Goal: Communication & Community: Answer question/provide support

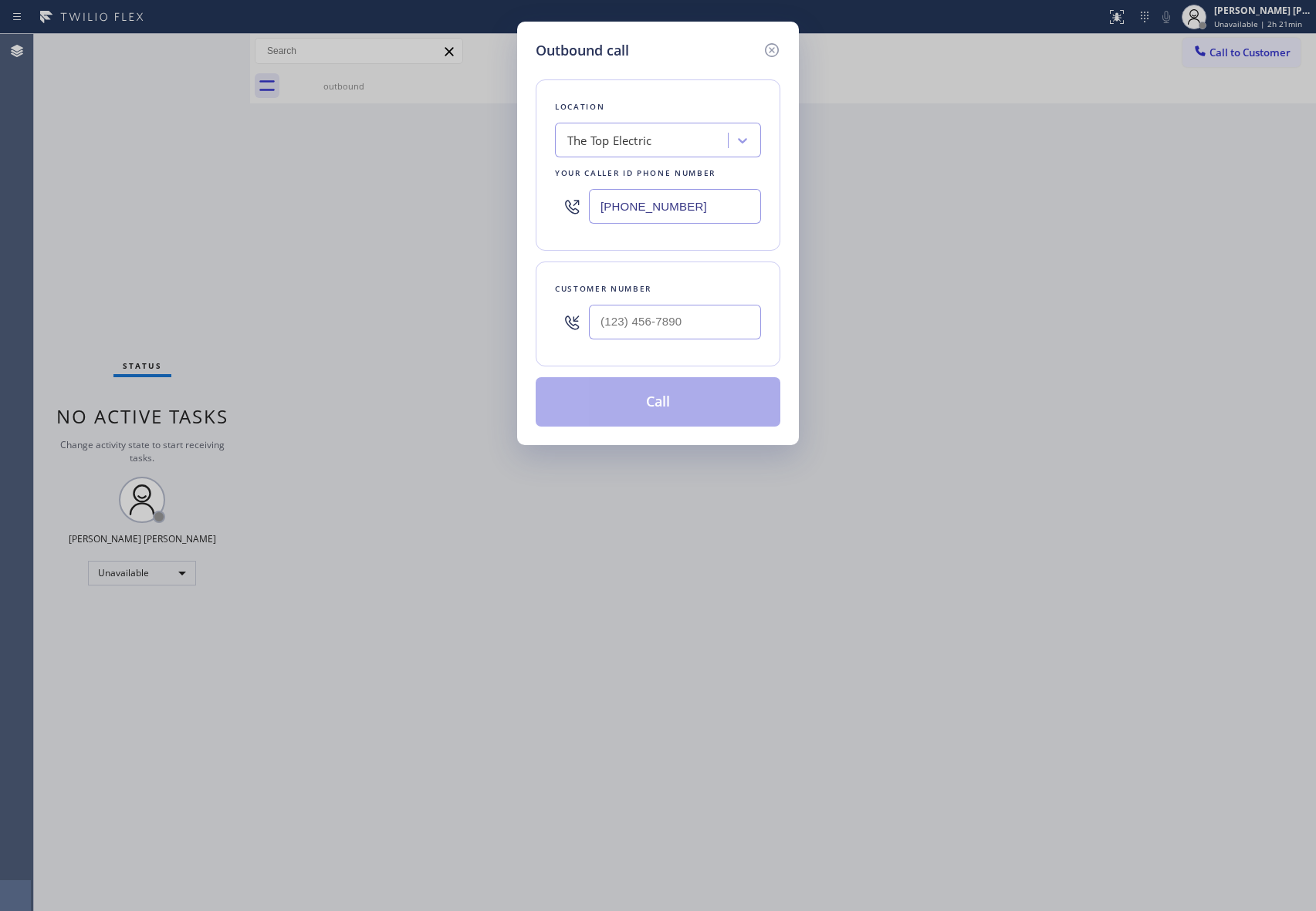
click at [665, 328] on input "text" at bounding box center [675, 321] width 172 height 35
paste input "805) 404-1753"
type input "[PHONE_NUMBER]"
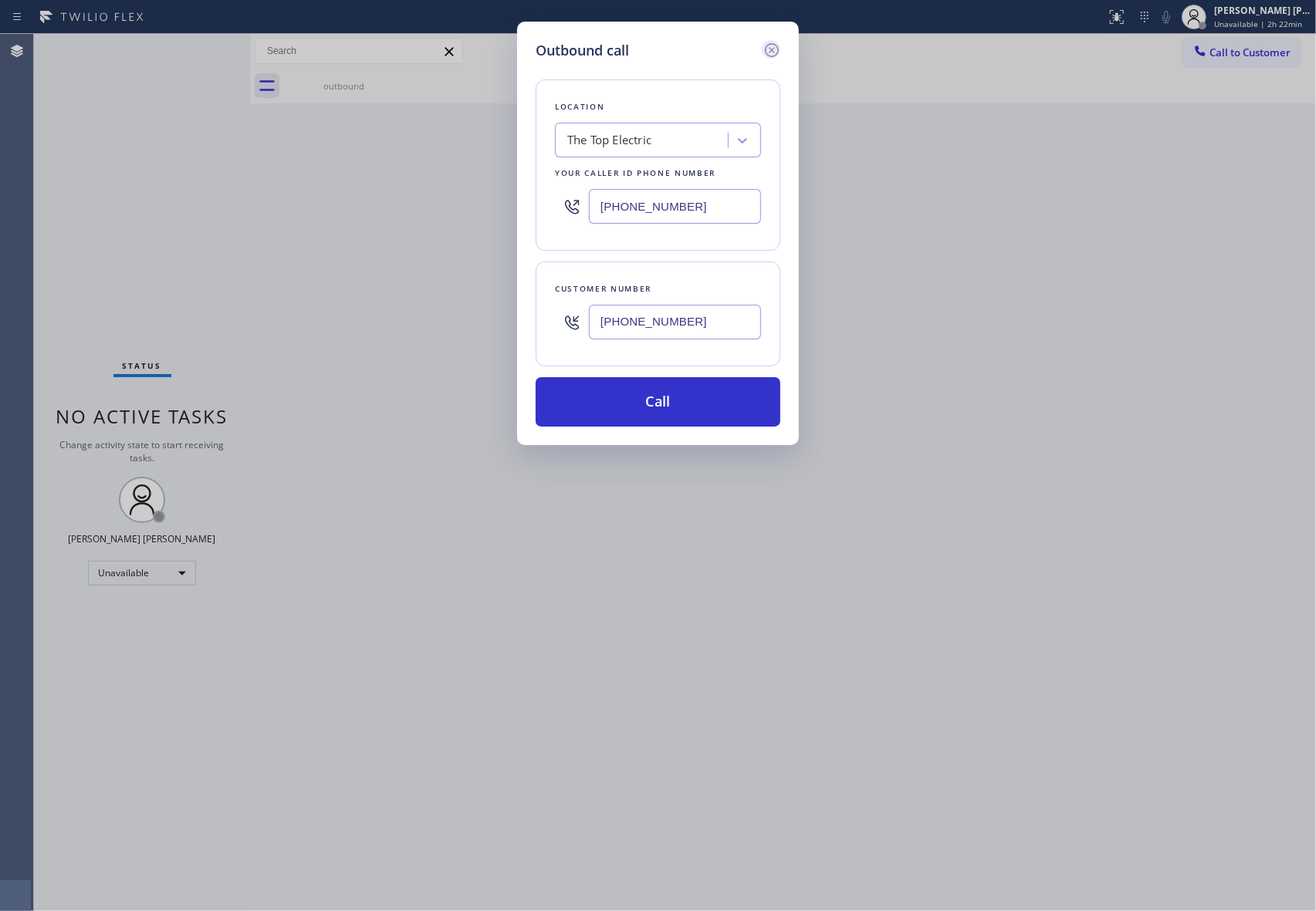
click at [770, 51] on icon at bounding box center [771, 51] width 19 height 19
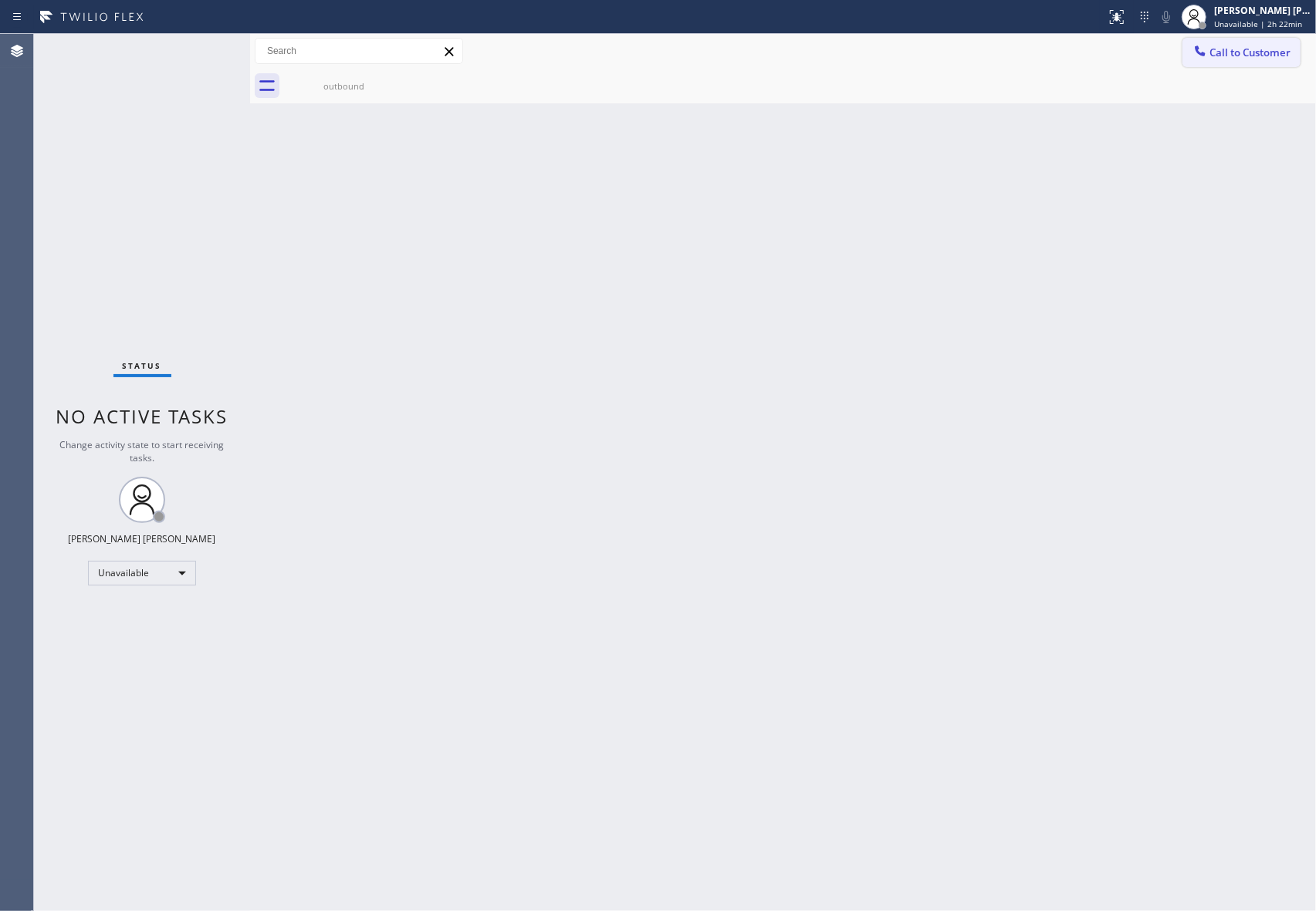
click at [1250, 52] on span "Call to Customer" at bounding box center [1249, 52] width 81 height 14
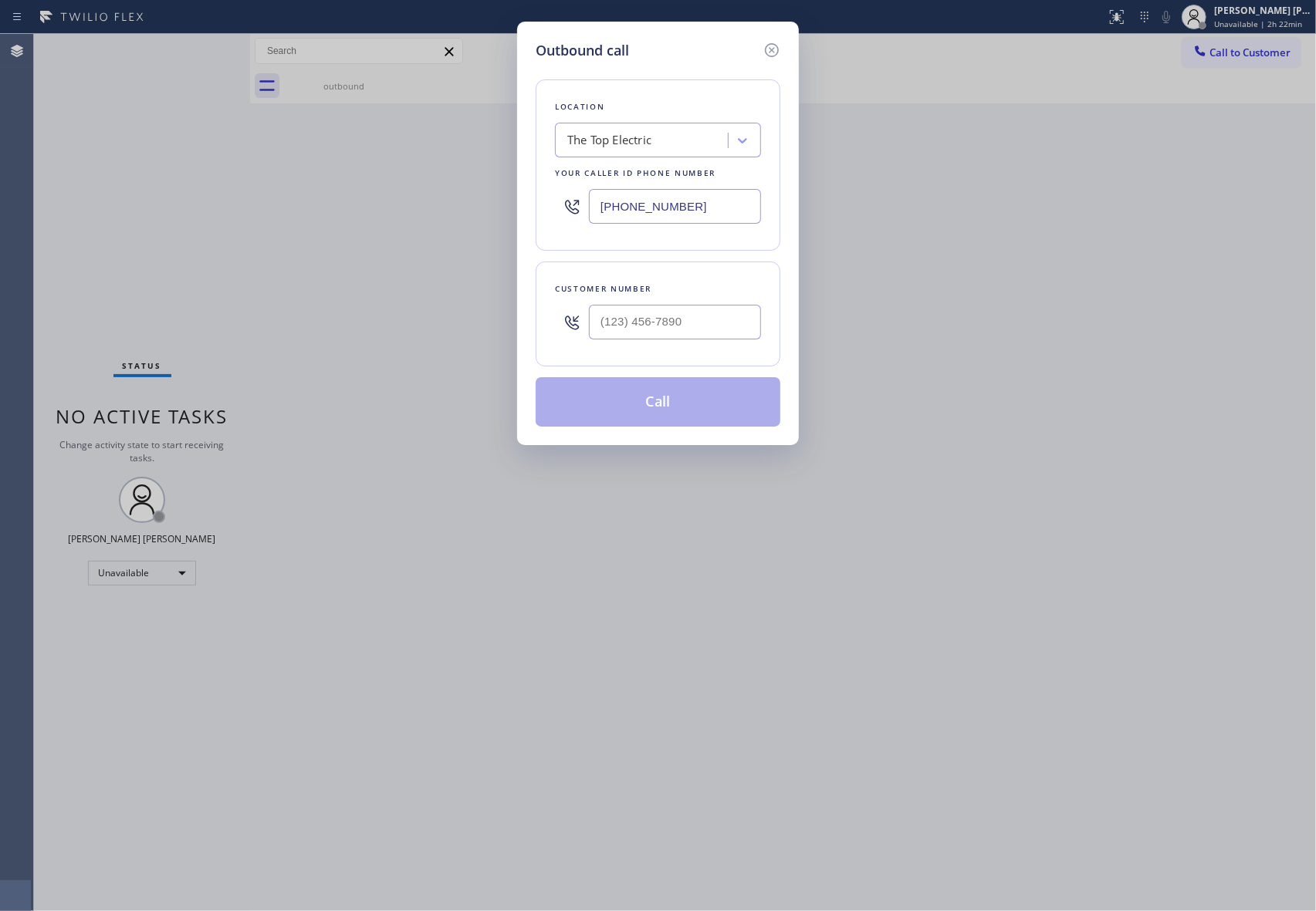
click at [674, 136] on div "The Top Electric" at bounding box center [643, 141] width 168 height 27
paste input "Best Electric Pros [GEOGRAPHIC_DATA]"
type input "Best Electric Pros [GEOGRAPHIC_DATA]"
click at [652, 174] on div "Best Electric Pros [GEOGRAPHIC_DATA]" at bounding box center [658, 181] width 206 height 43
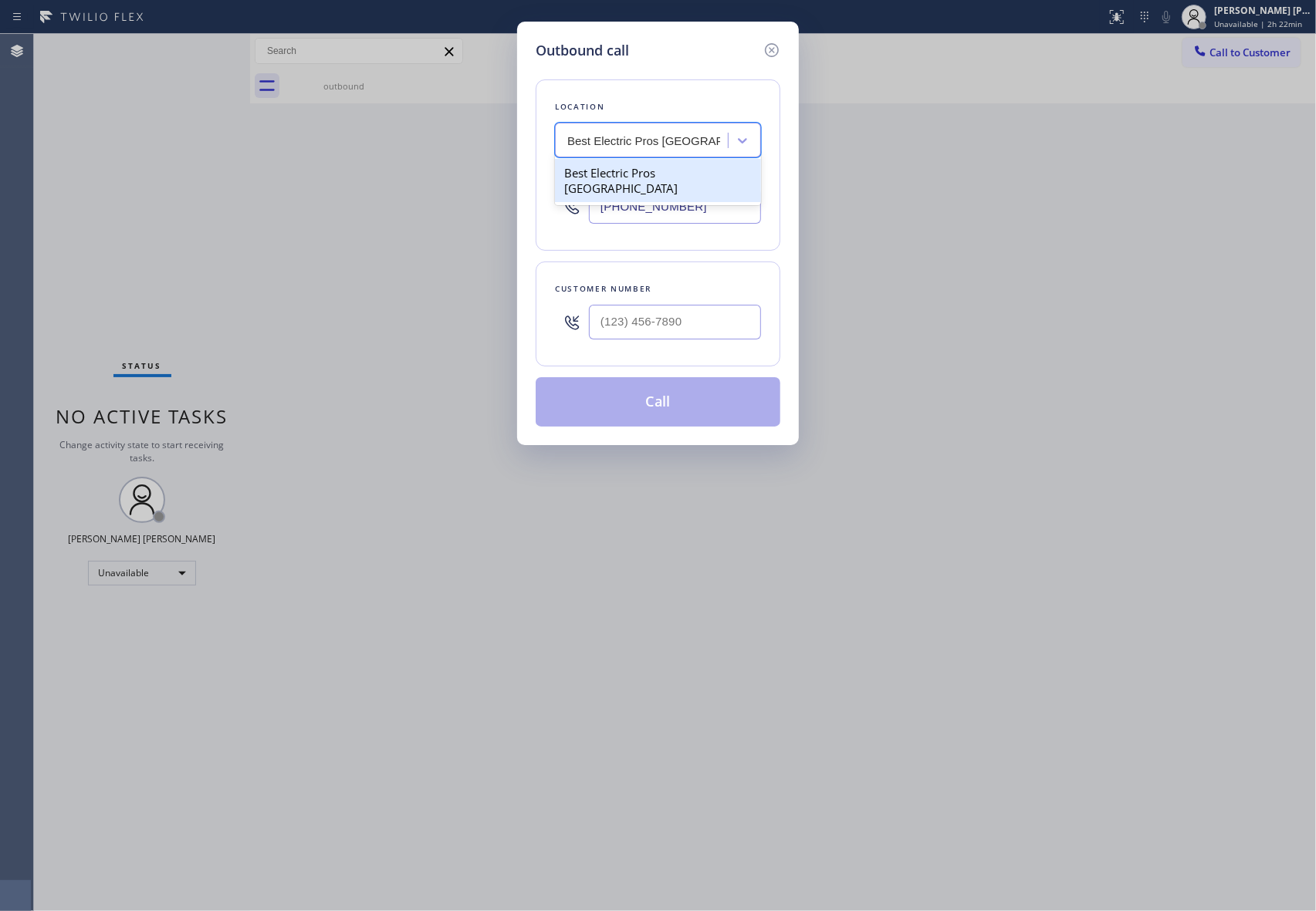
type input "[PHONE_NUMBER]"
click at [695, 327] on input "(___) ___-____" at bounding box center [675, 321] width 172 height 35
paste input "805) 404-1753"
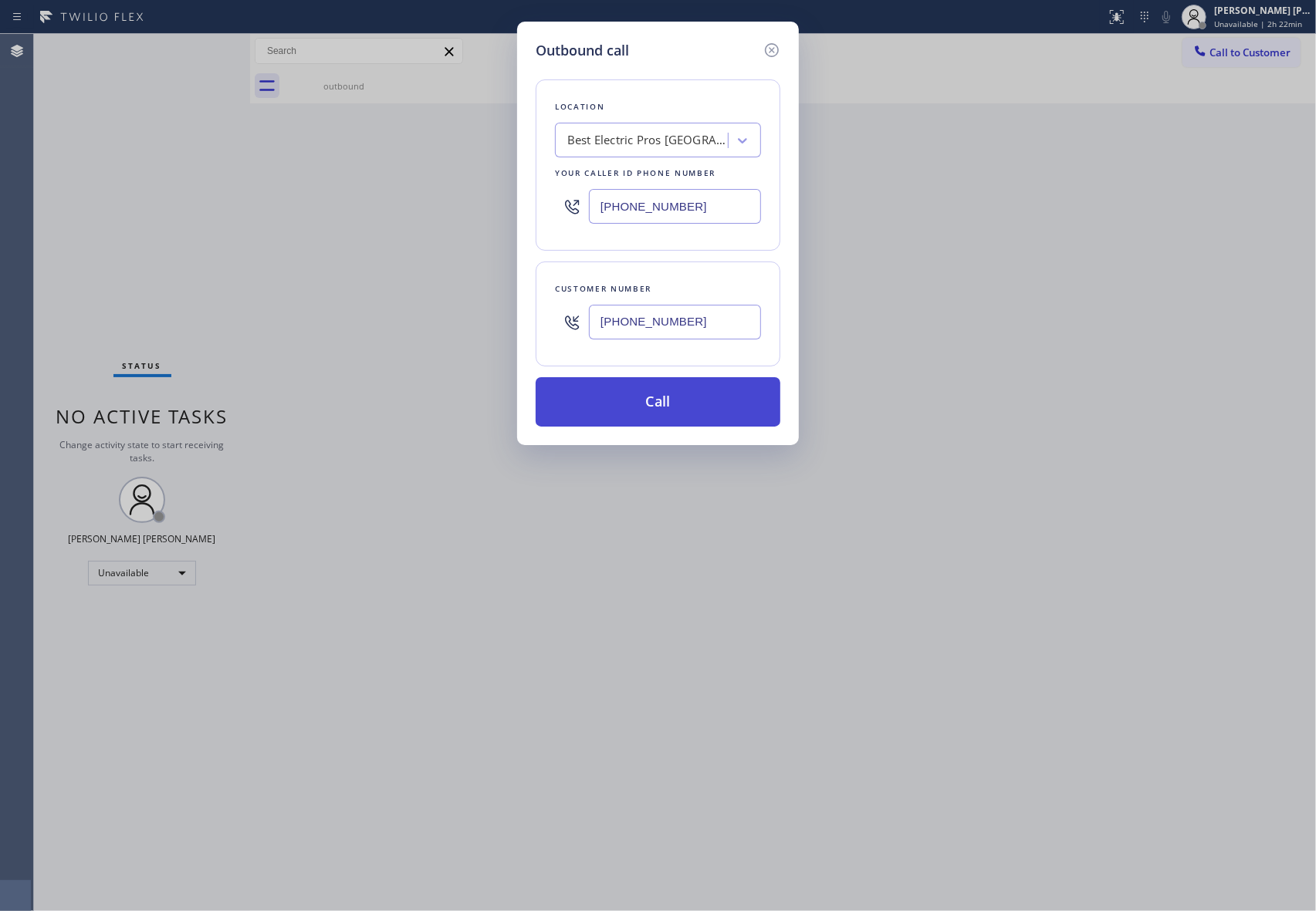
type input "[PHONE_NUMBER]"
click at [680, 396] on button "Call" at bounding box center [657, 402] width 245 height 50
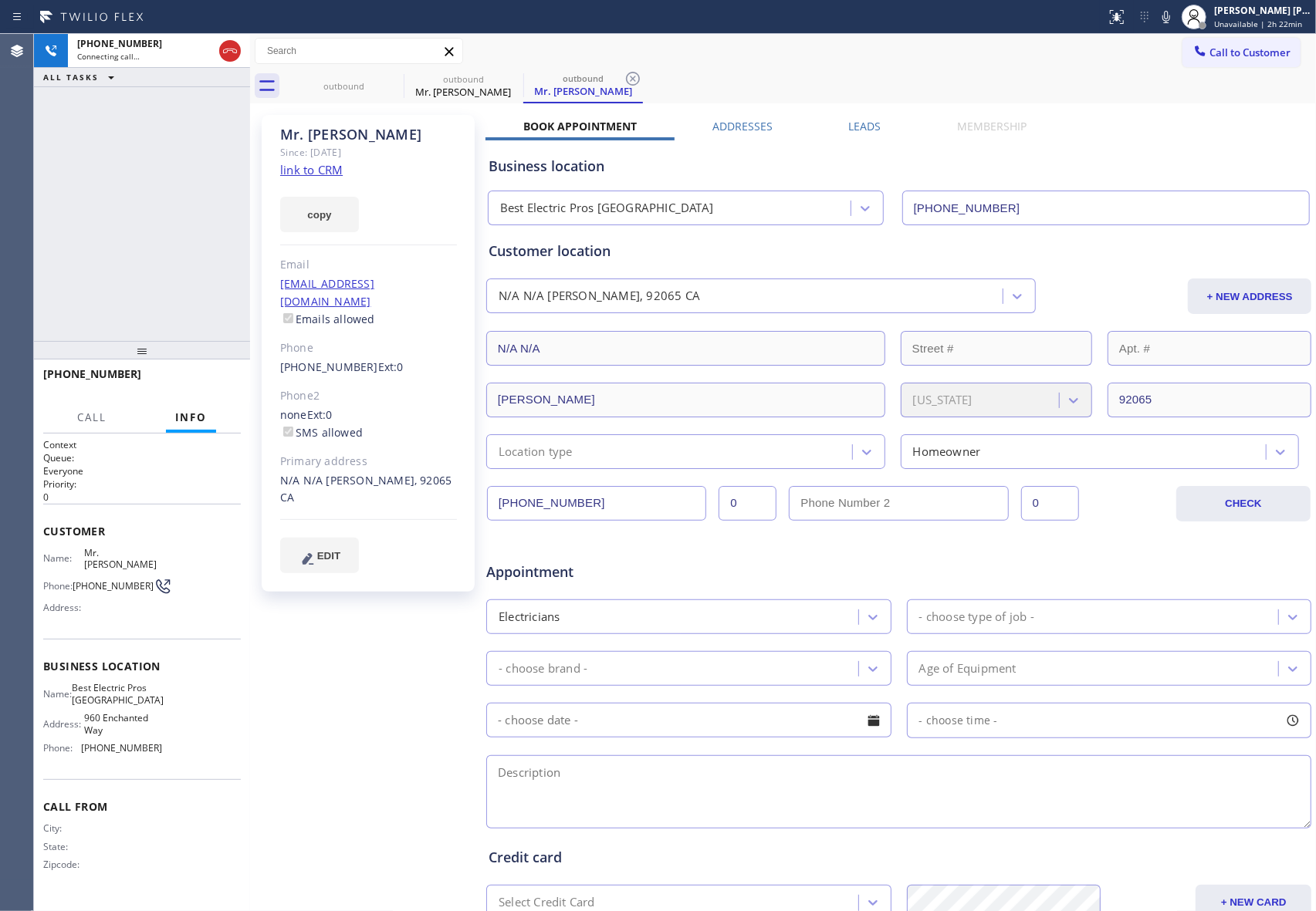
type input "[PHONE_NUMBER]"
click at [239, 56] on div at bounding box center [230, 51] width 22 height 19
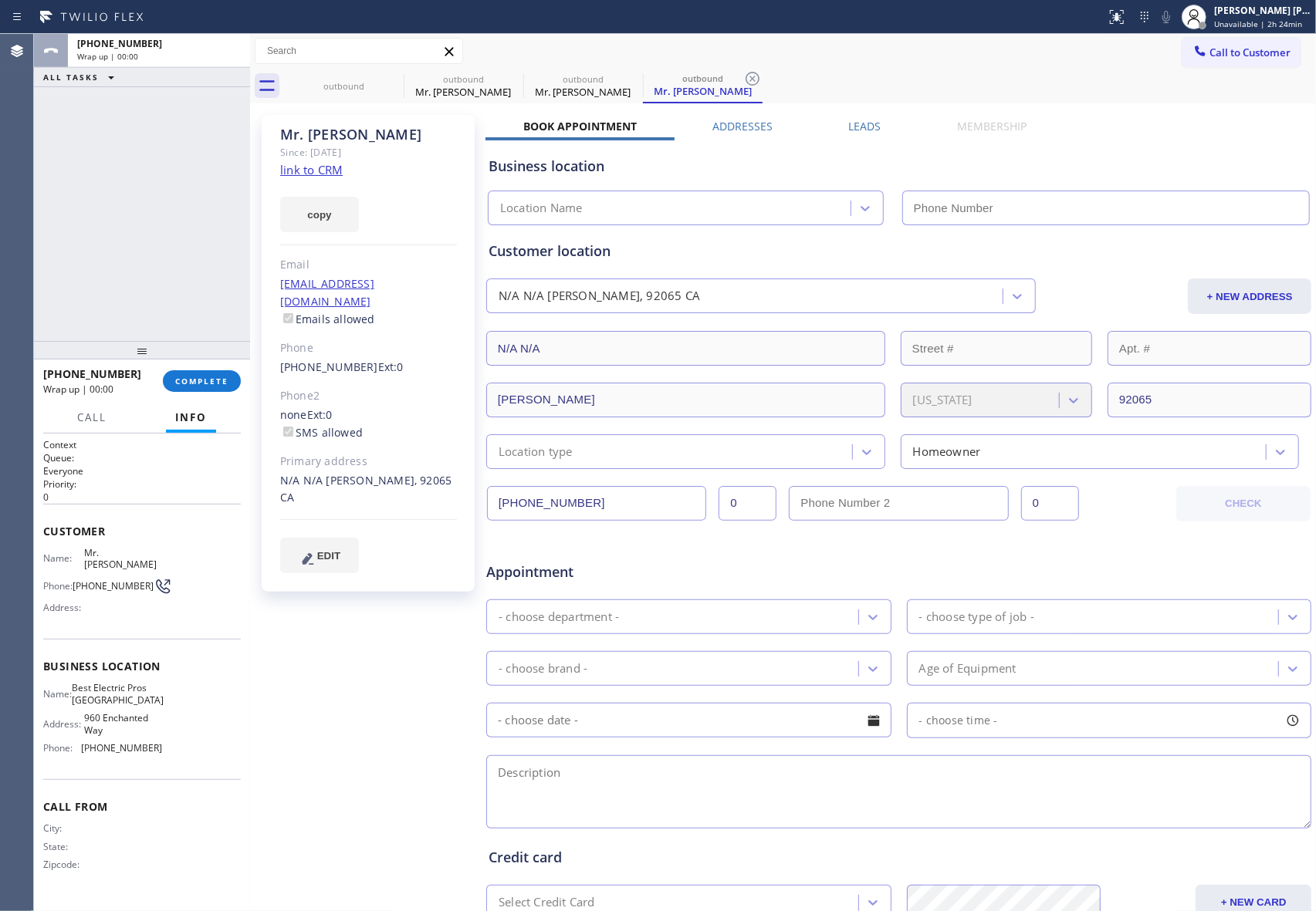
type input "[PHONE_NUMBER]"
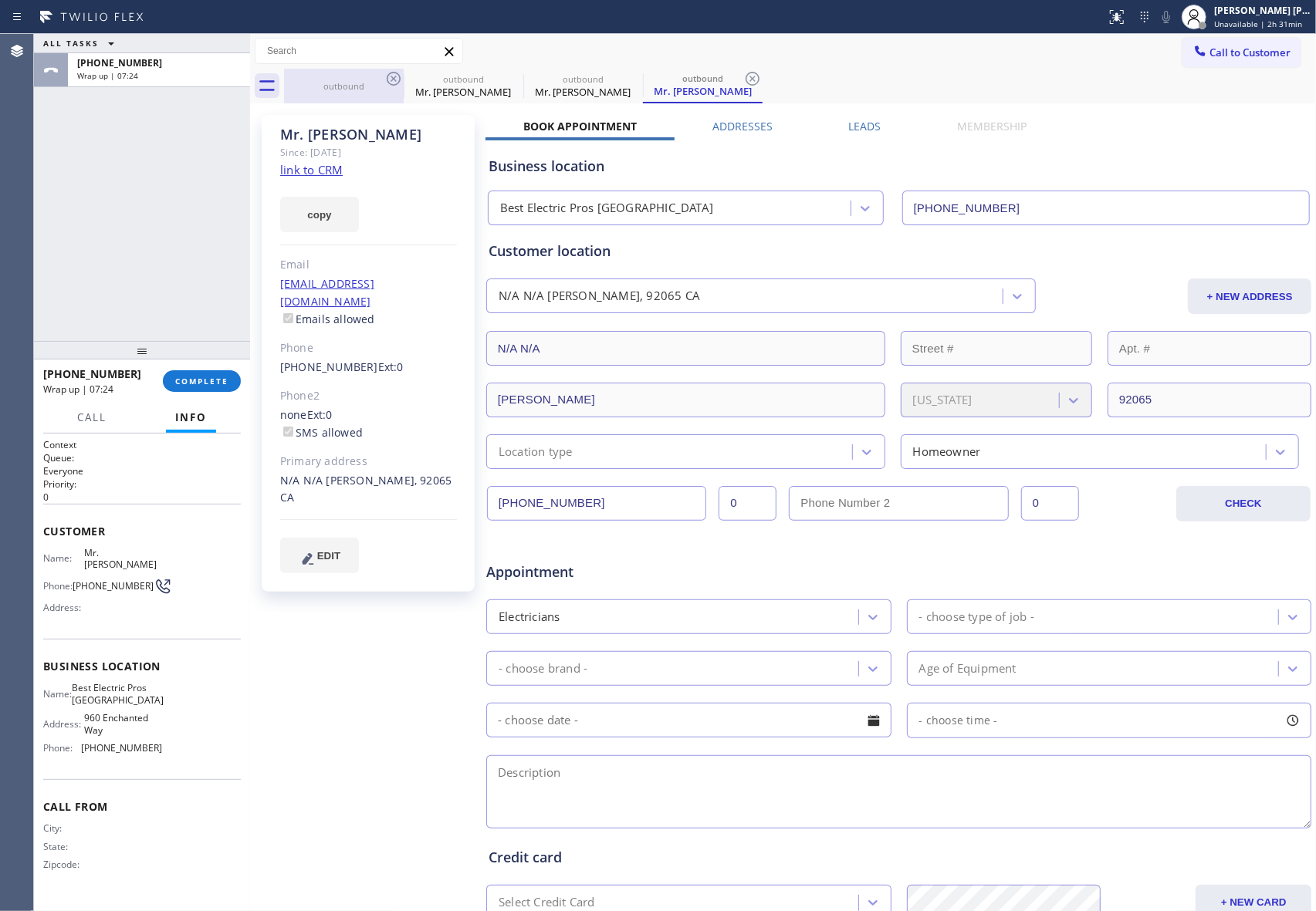
click at [322, 86] on div "outbound" at bounding box center [344, 86] width 116 height 11
click at [0, 0] on icon at bounding box center [0, 0] width 0 height 0
click at [504, 75] on icon at bounding box center [514, 79] width 19 height 19
click at [396, 75] on icon at bounding box center [394, 79] width 19 height 19
click at [0, 0] on icon at bounding box center [0, 0] width 0 height 0
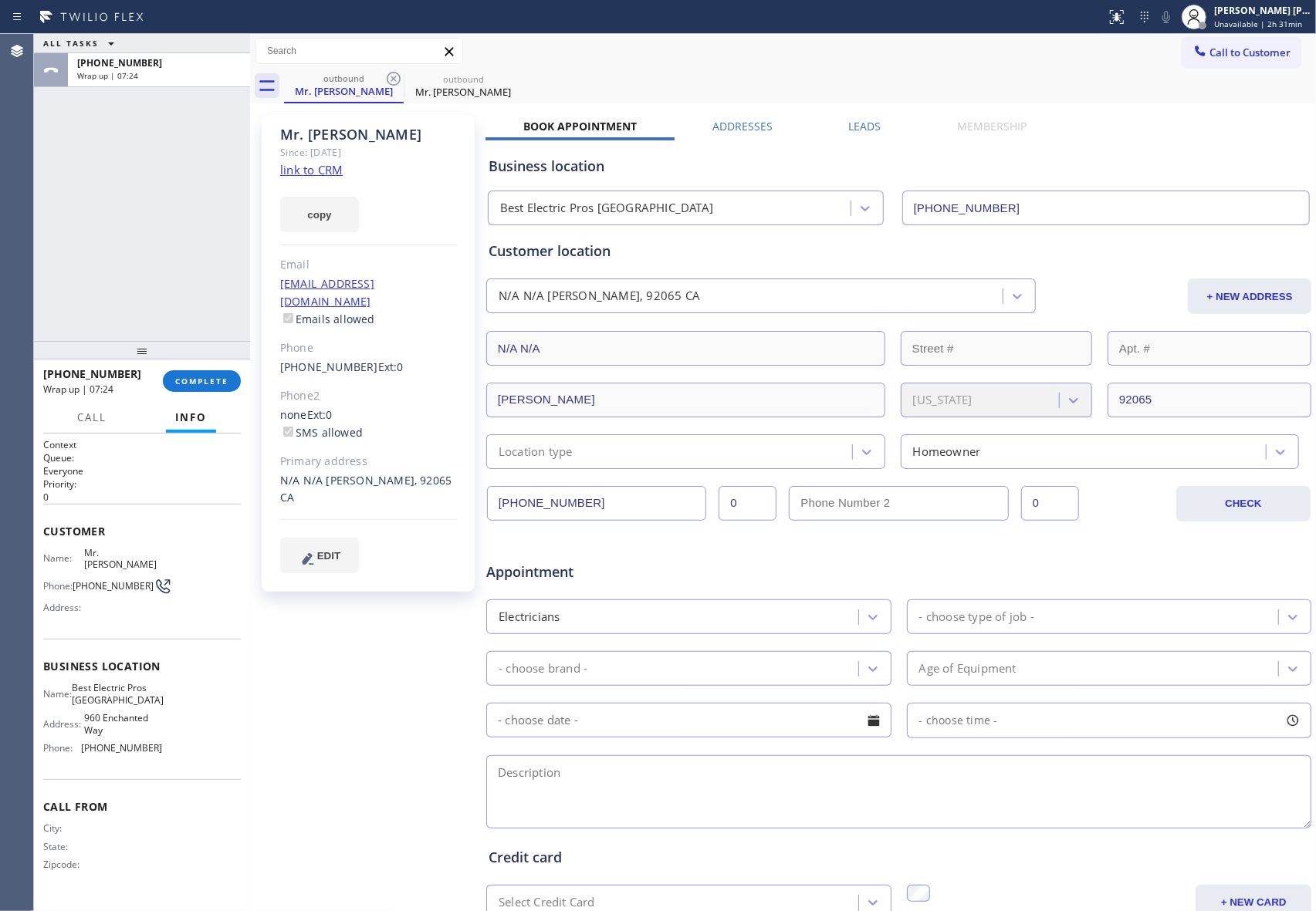
click at [396, 75] on div "outbound Mr. [PERSON_NAME] outbound Mr. [PERSON_NAME]" at bounding box center [800, 85] width 1032 height 35
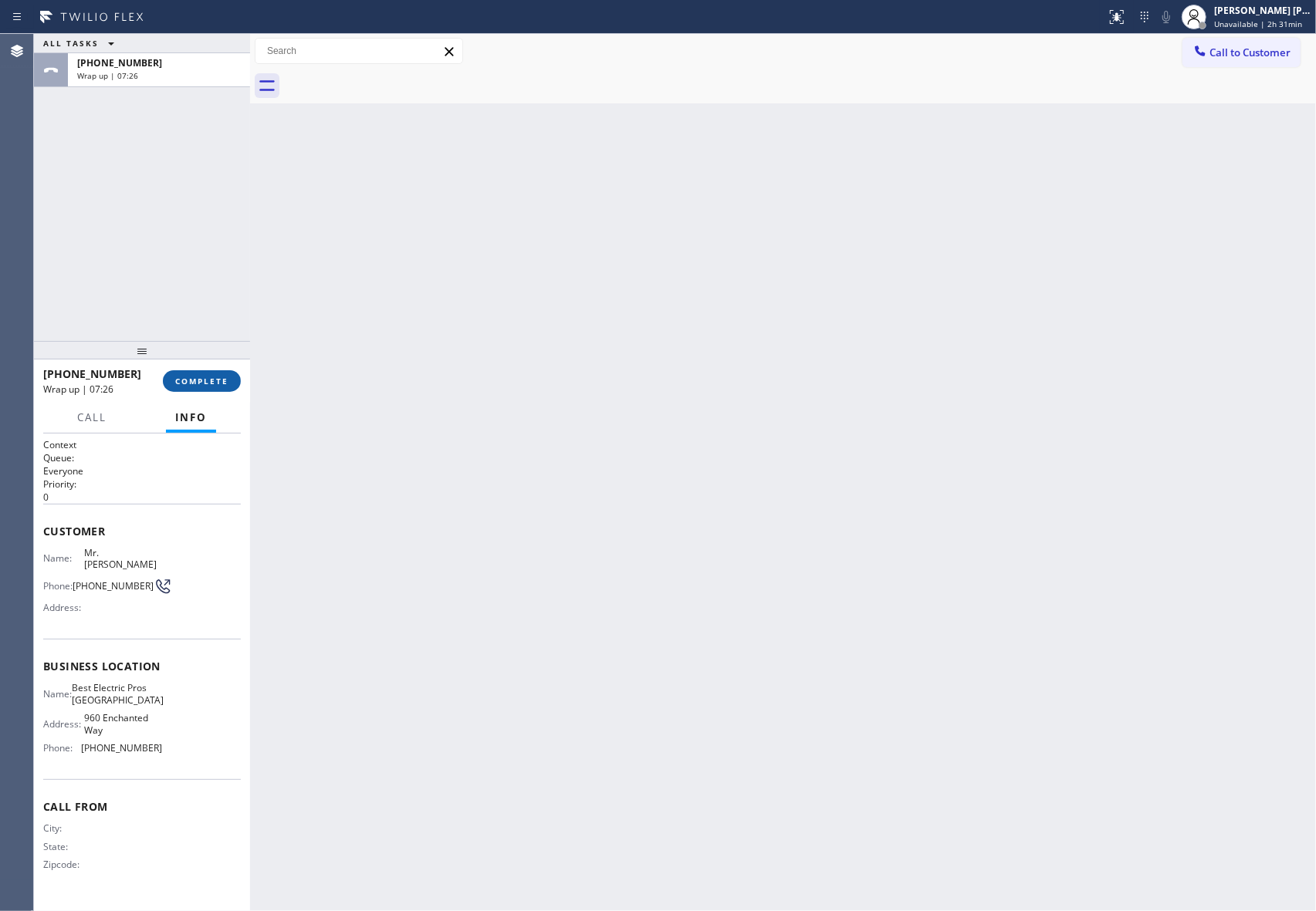
click at [208, 376] on span "COMPLETE" at bounding box center [202, 381] width 53 height 11
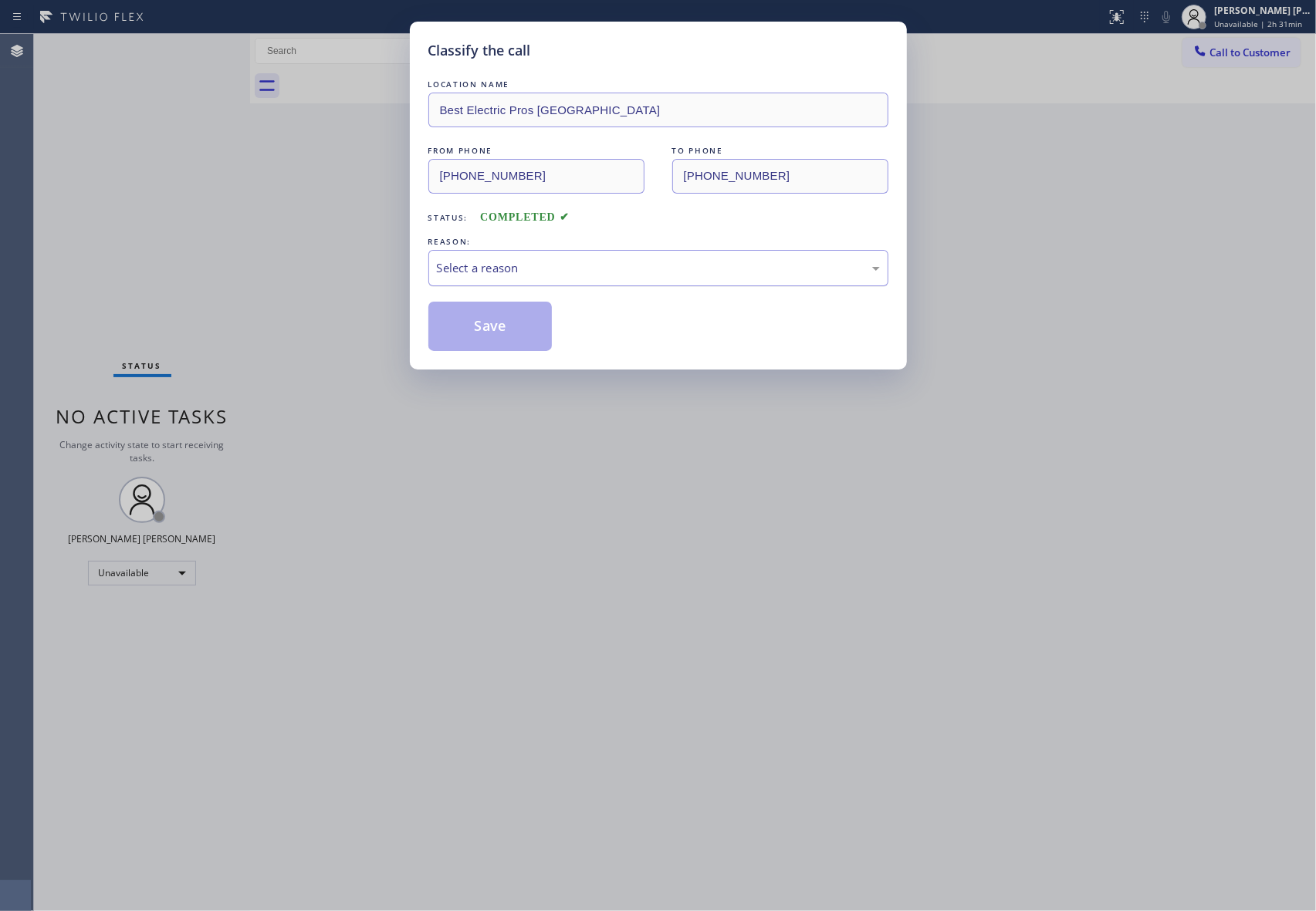
click at [695, 273] on div "Select a reason" at bounding box center [658, 268] width 443 height 18
click at [518, 325] on button "Save" at bounding box center [490, 326] width 125 height 50
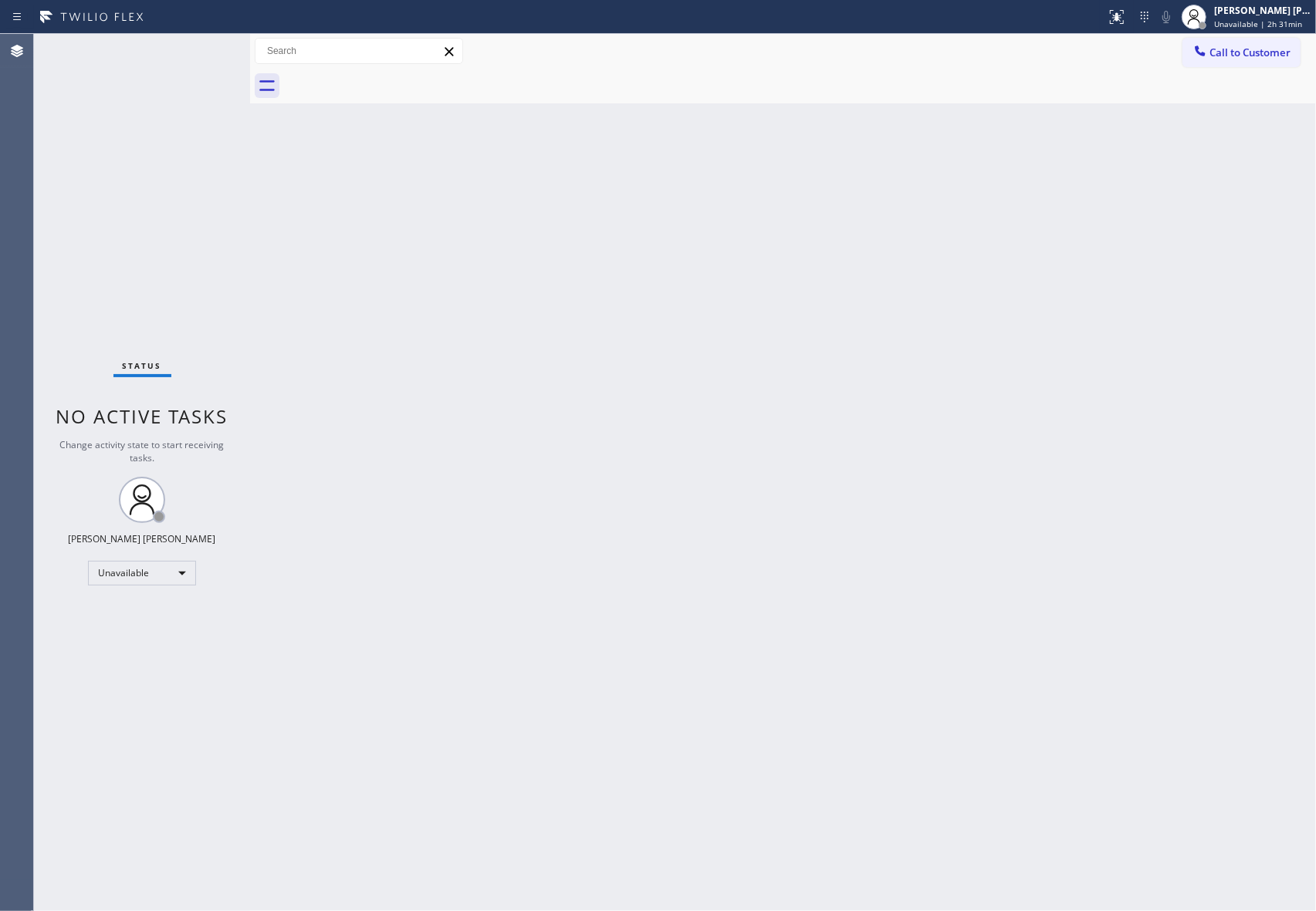
click at [1284, 55] on span "Call to Customer" at bounding box center [1249, 52] width 81 height 14
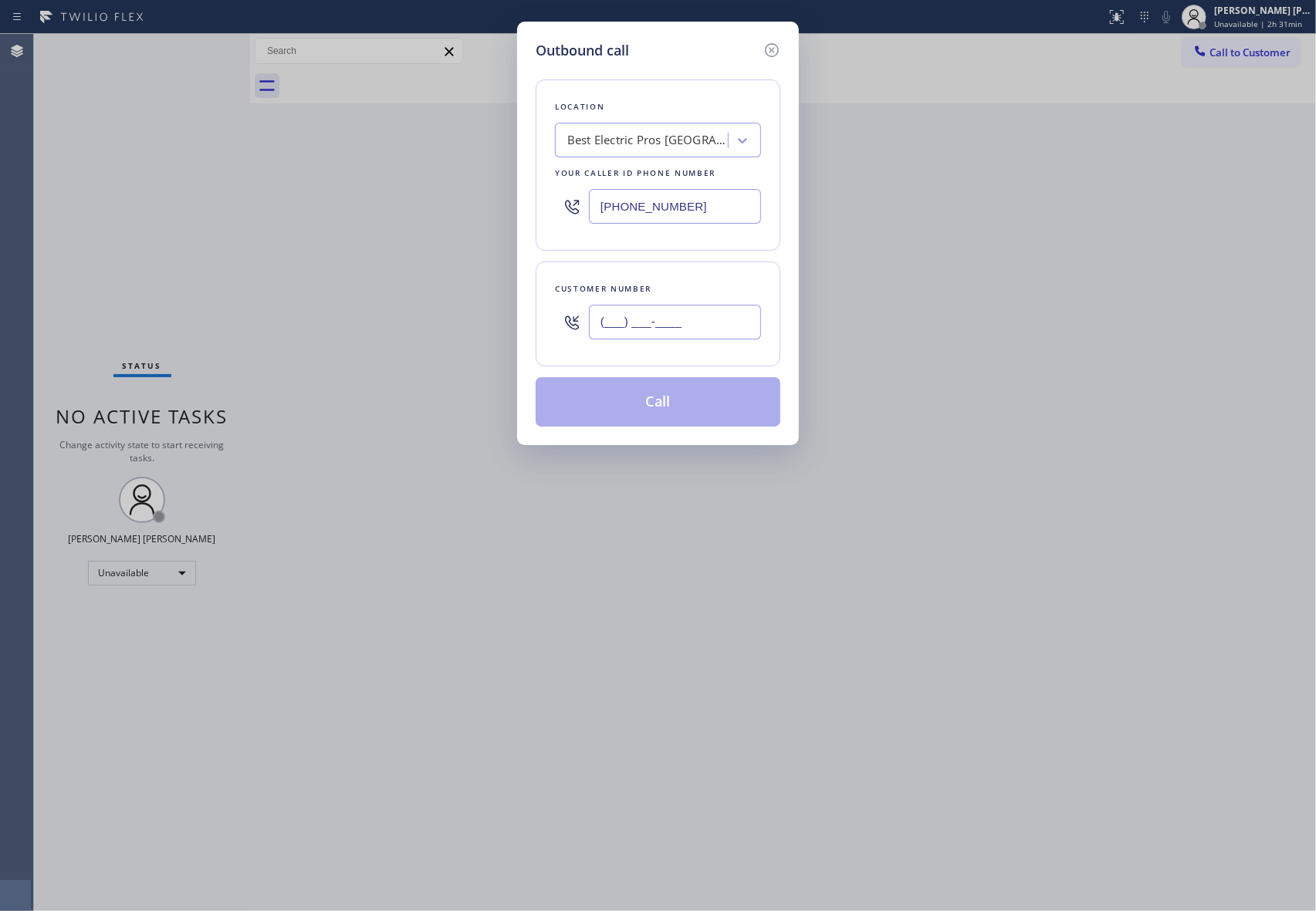
click at [744, 316] on input "(___) ___-____" at bounding box center [675, 321] width 172 height 35
paste input "408) 828-9102"
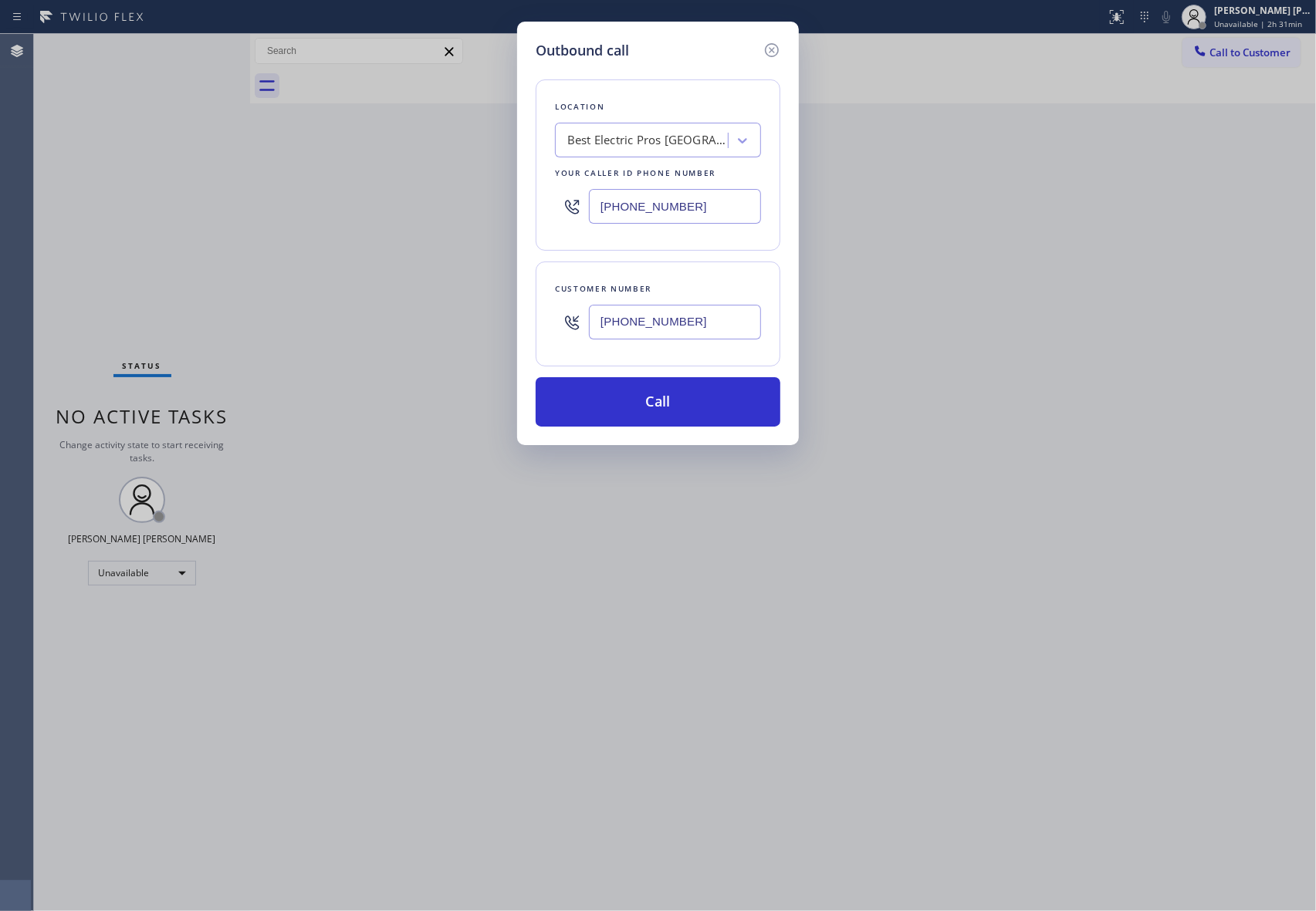
type input "[PHONE_NUMBER]"
click at [670, 142] on div "Best Electric Pros [GEOGRAPHIC_DATA]" at bounding box center [648, 141] width 162 height 18
paste input "Wolf Top Choice Appliance Repair Mesa"
type input "Wolf Top Choice Appliance Repair Mesa"
click at [636, 176] on div "Wolf Top Choice Appliance Repair Mesa" at bounding box center [658, 181] width 206 height 43
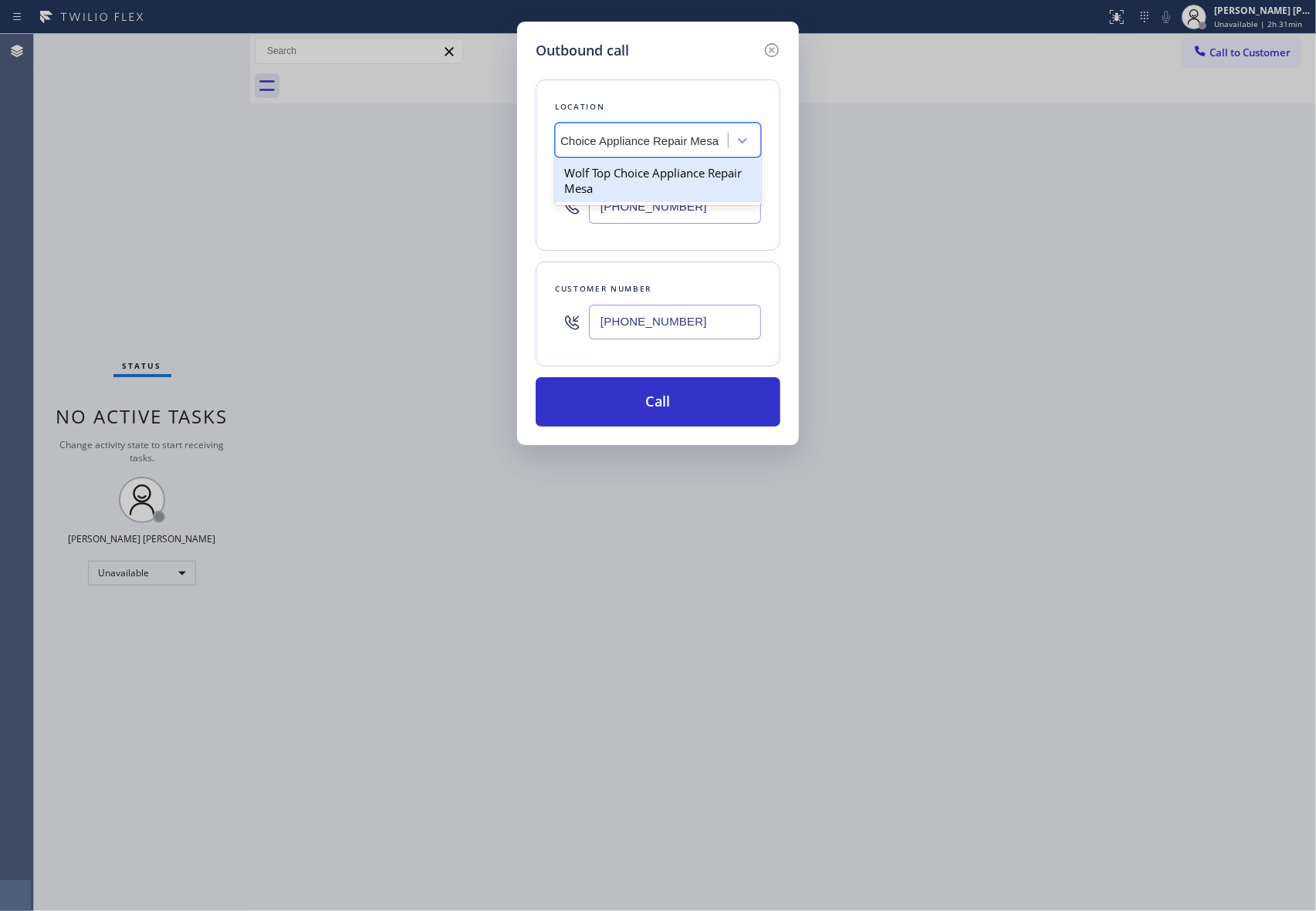
type input "[PHONE_NUMBER]"
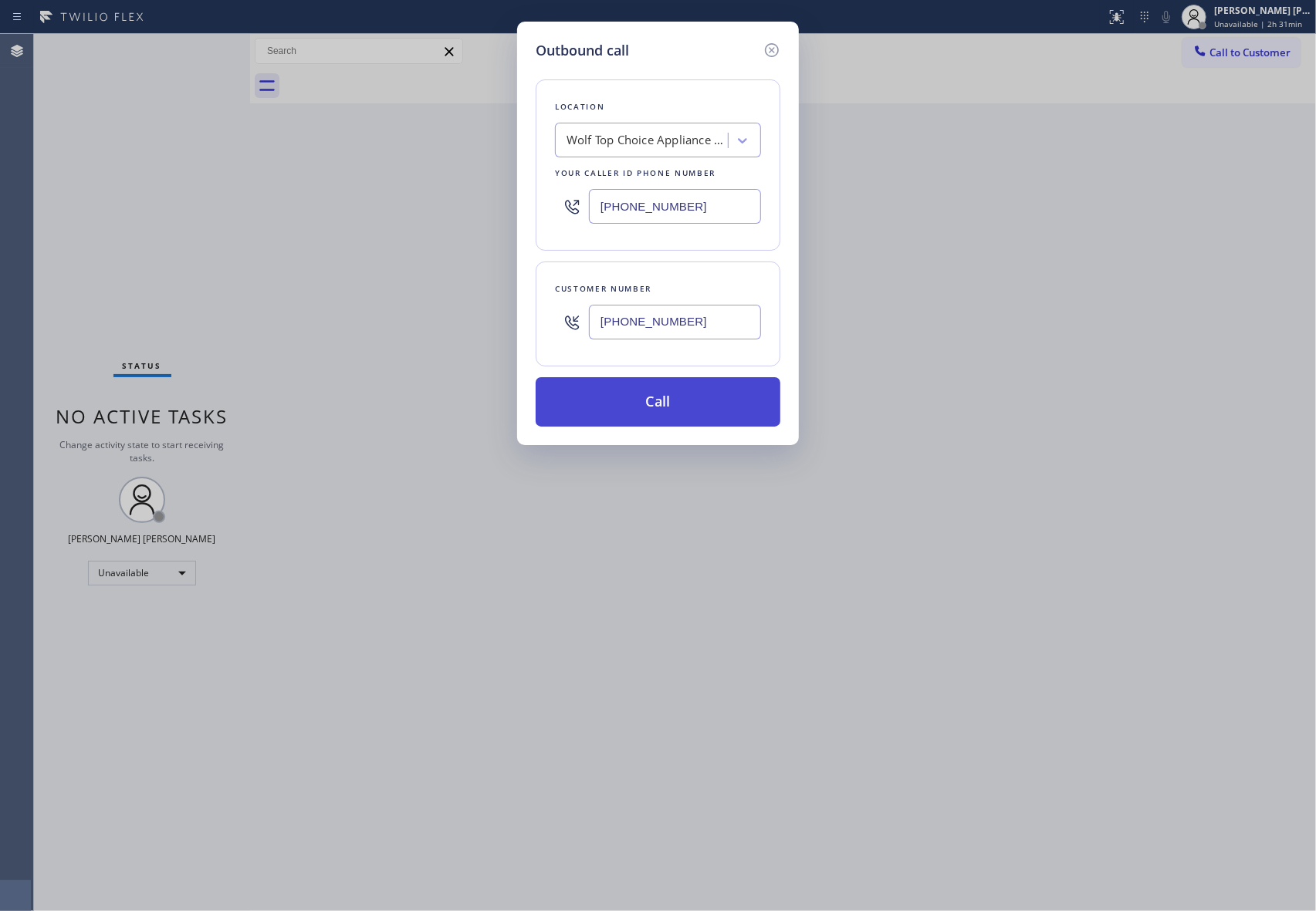
click at [680, 408] on button "Call" at bounding box center [657, 402] width 245 height 50
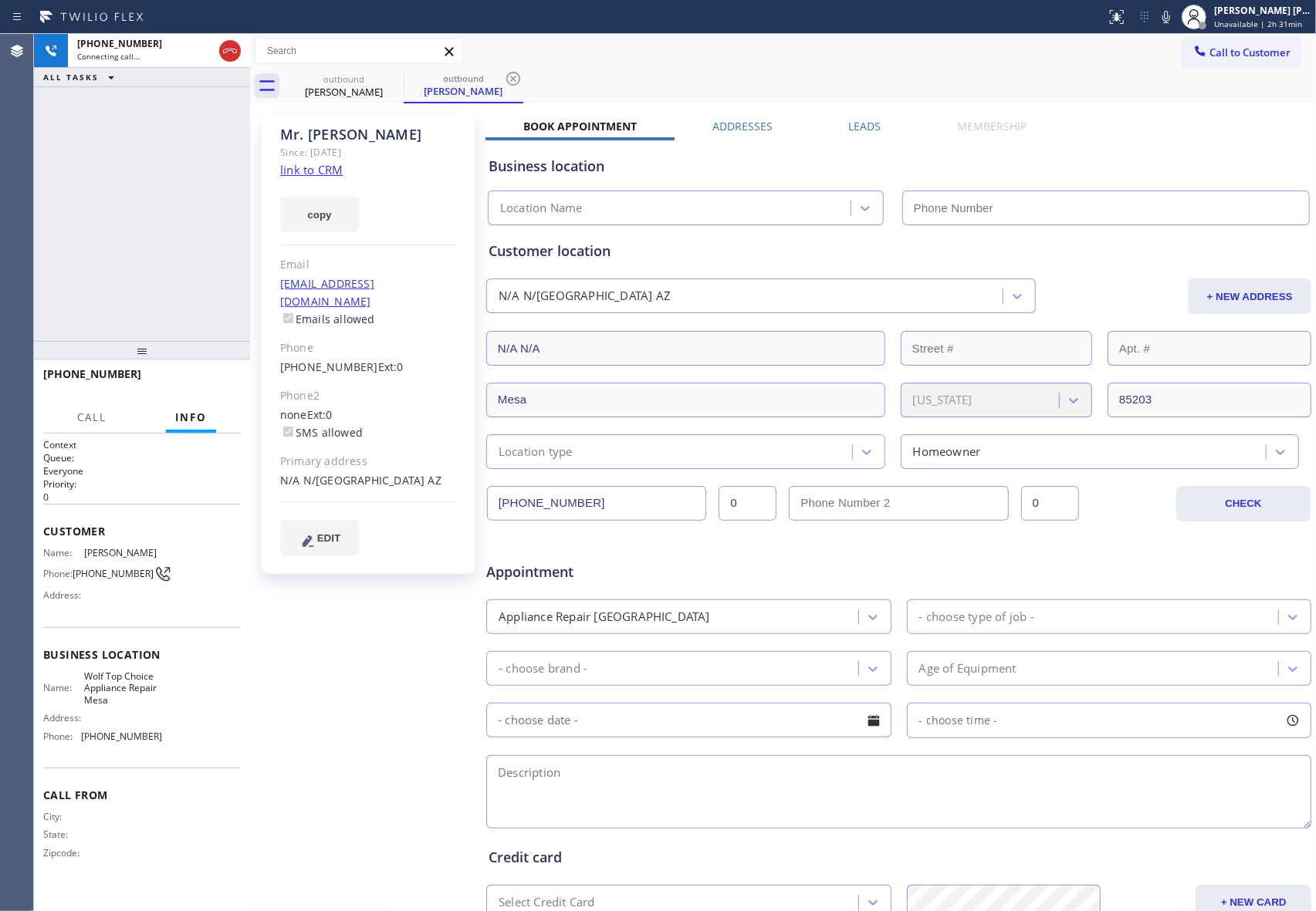
type input "[PHONE_NUMBER]"
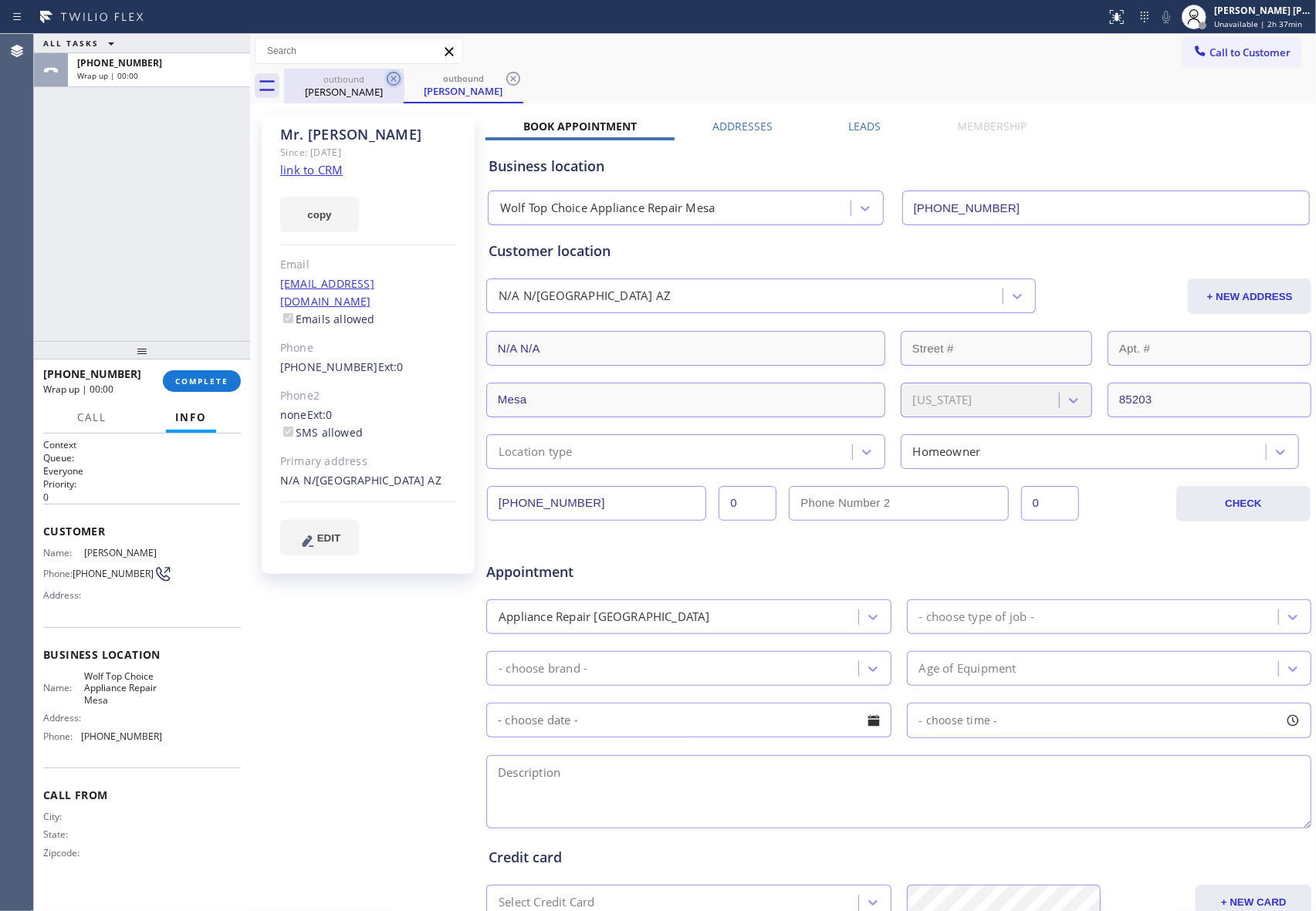
click at [393, 81] on icon at bounding box center [394, 79] width 19 height 19
click at [394, 81] on icon at bounding box center [394, 79] width 19 height 19
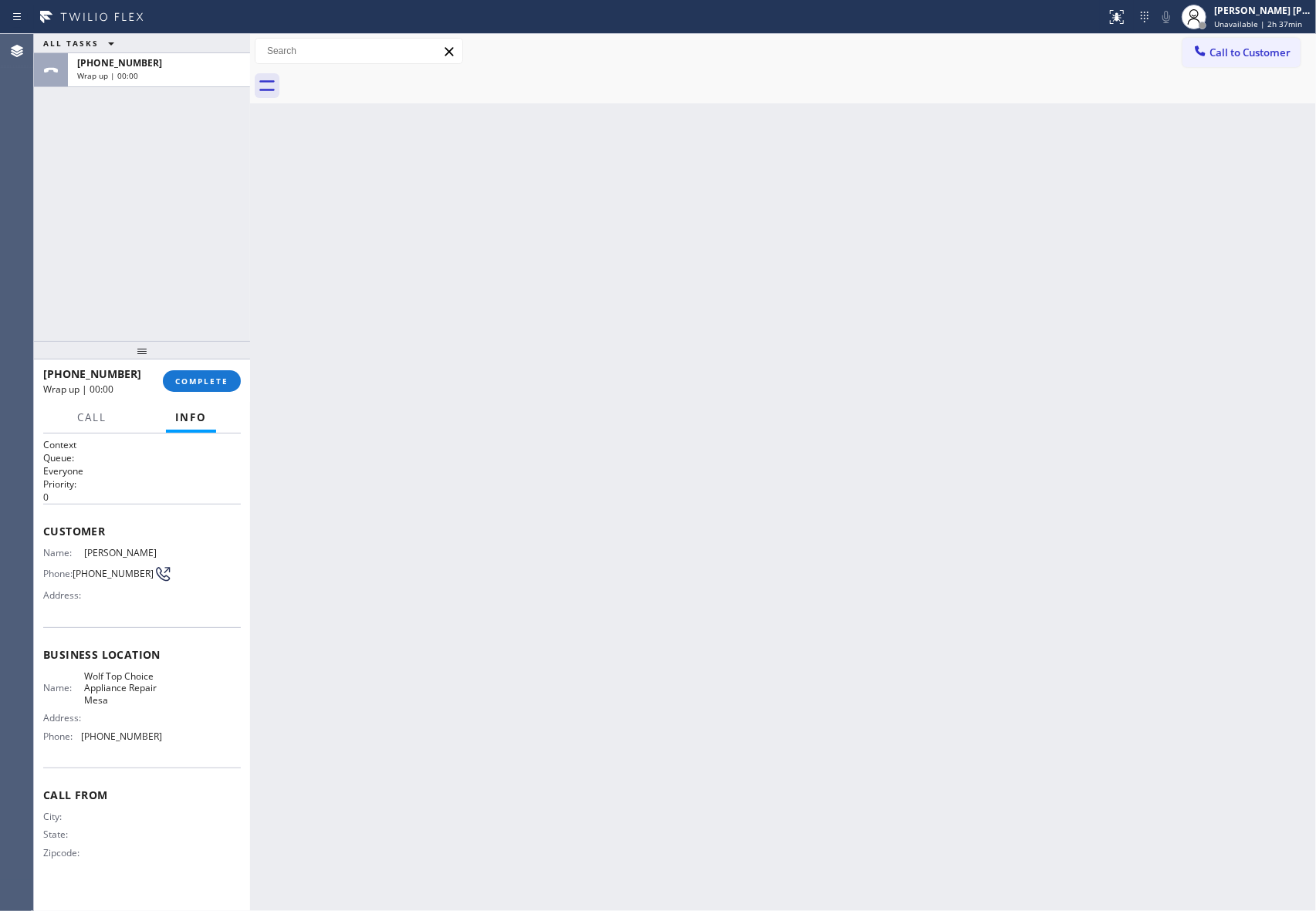
click at [394, 81] on div at bounding box center [800, 85] width 1032 height 35
click at [214, 382] on span "COMPLETE" at bounding box center [202, 381] width 53 height 11
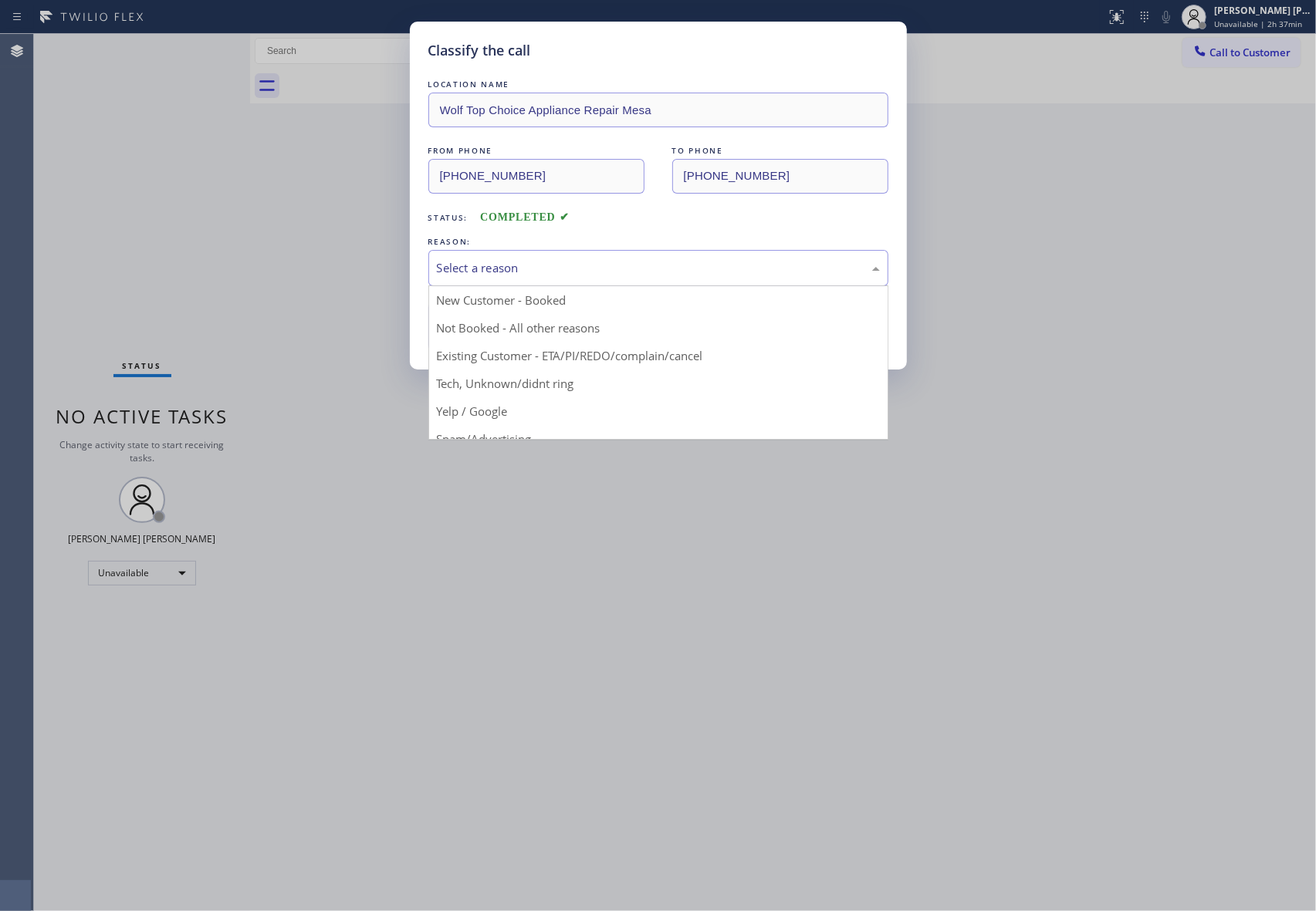
click at [499, 269] on div "Select a reason" at bounding box center [658, 268] width 443 height 18
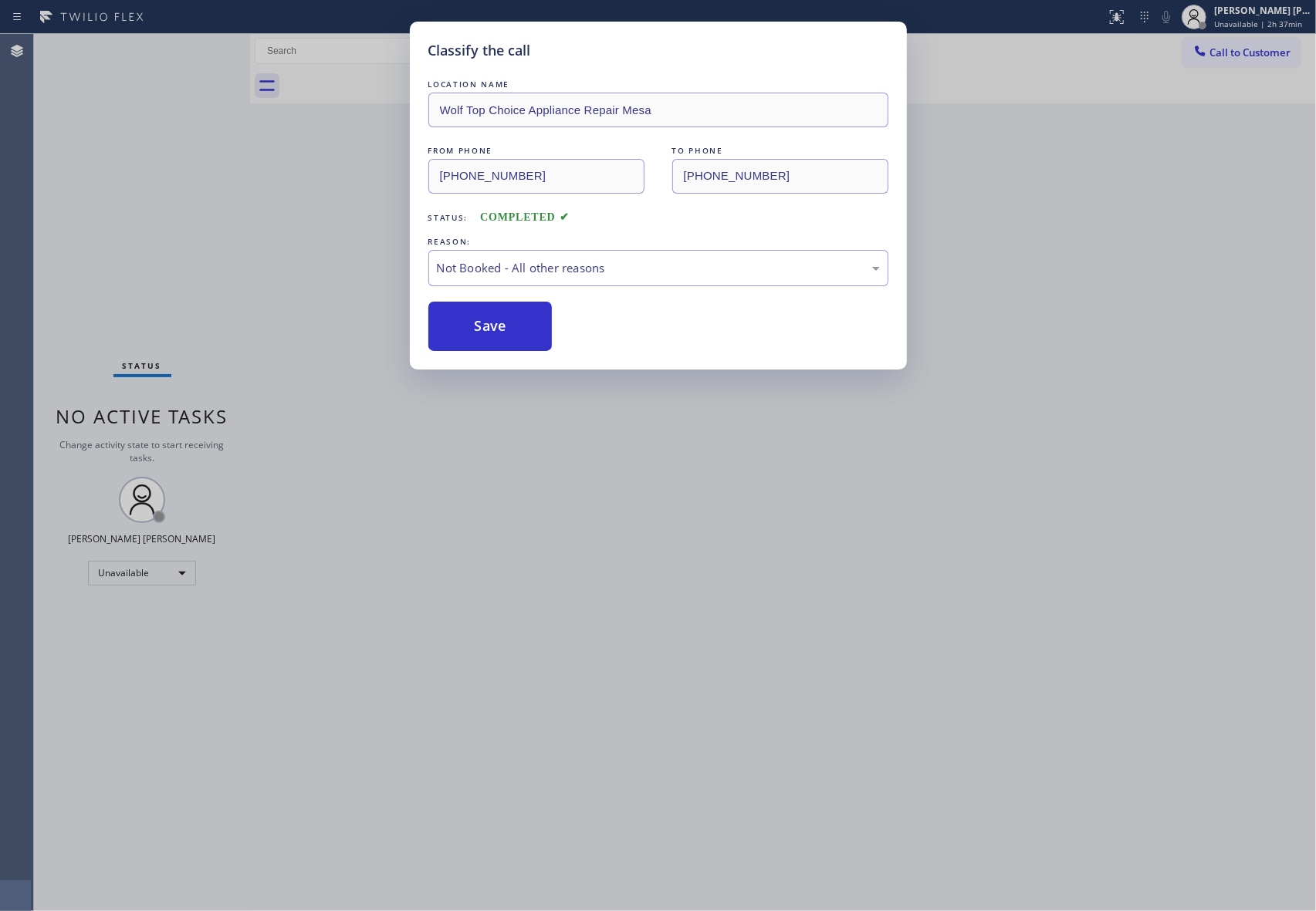
click at [473, 325] on button "Save" at bounding box center [490, 326] width 125 height 50
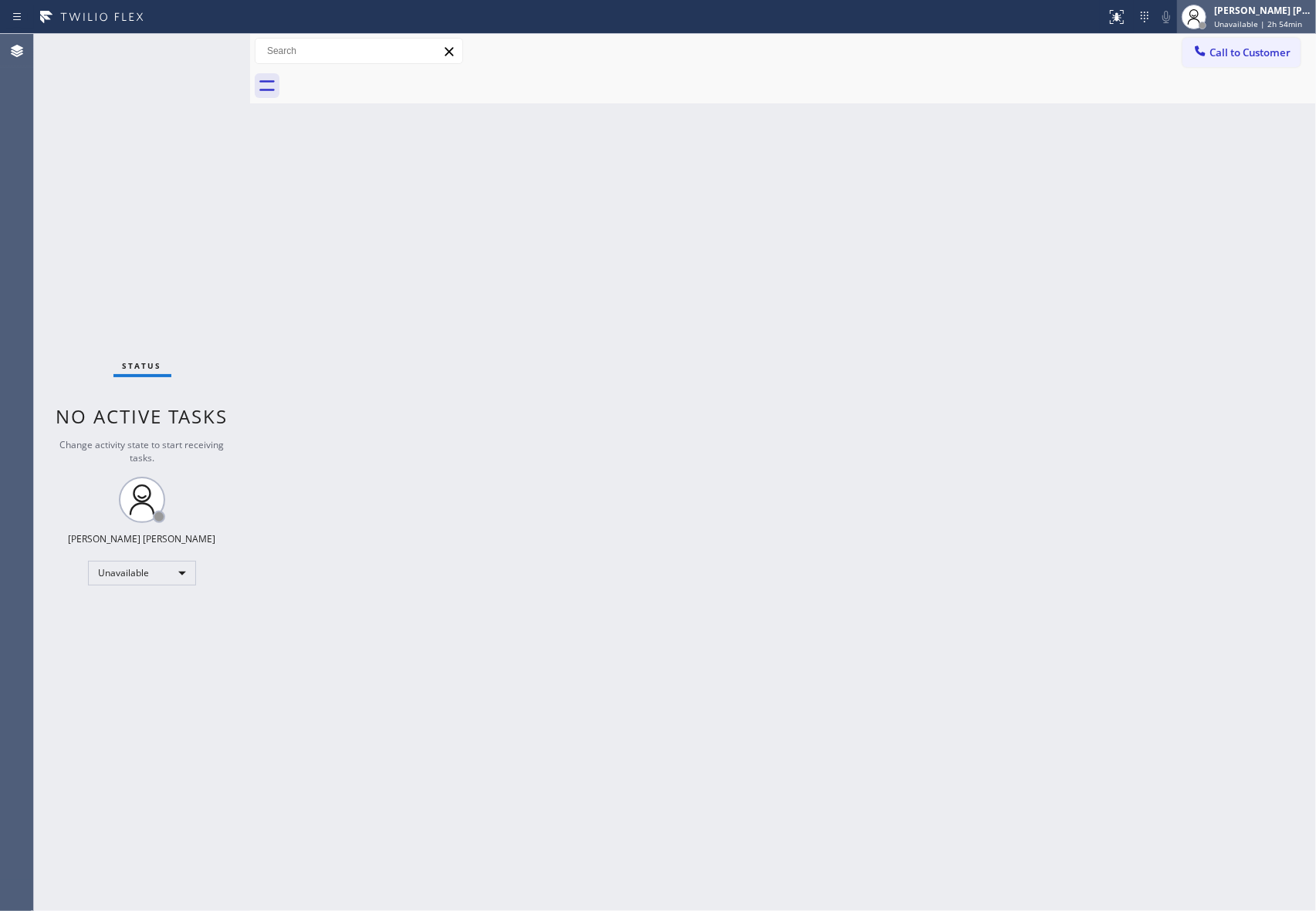
click at [1267, 7] on div "[PERSON_NAME] [PERSON_NAME]" at bounding box center [1263, 10] width 97 height 13
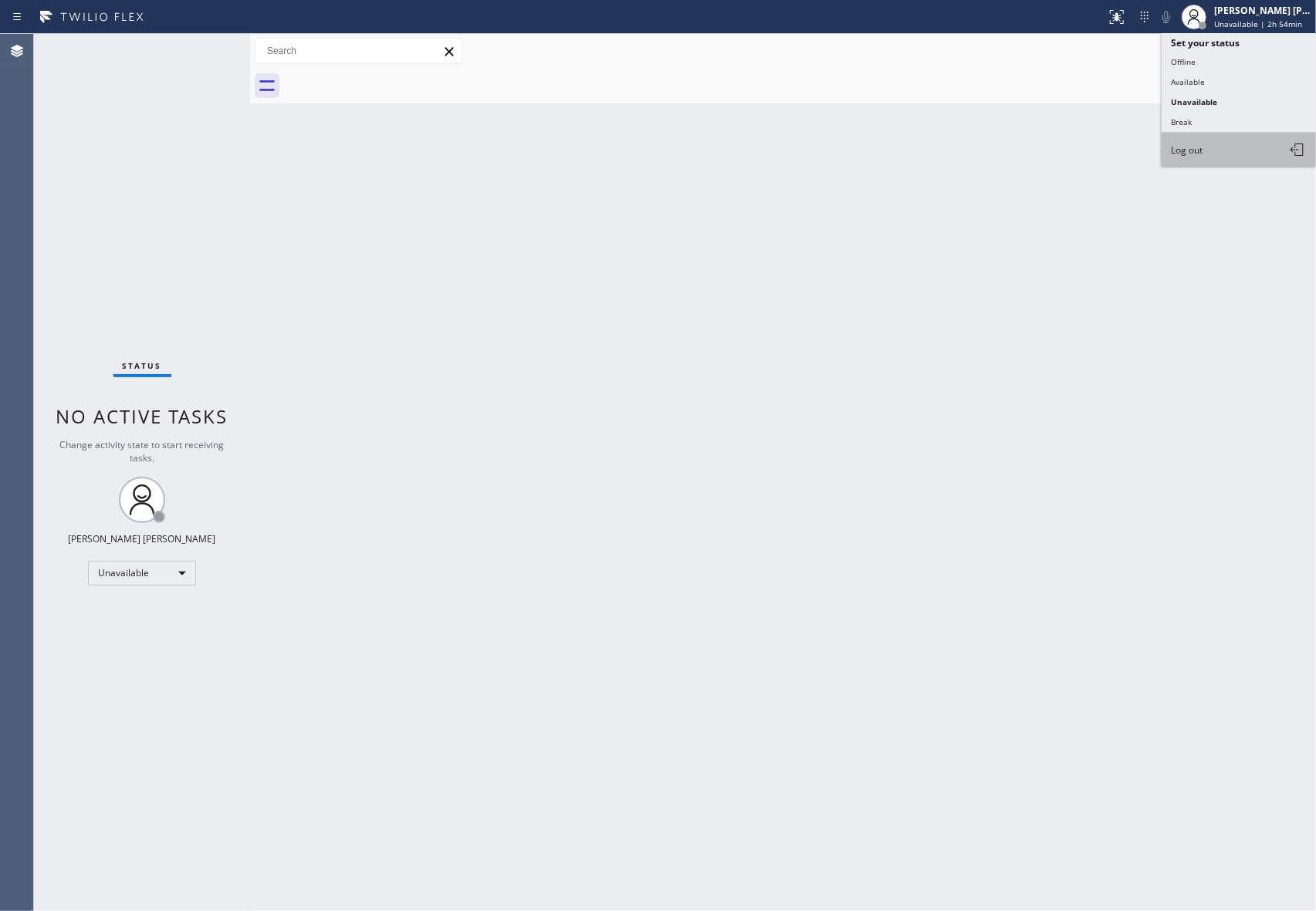
click at [1202, 143] on span "Log out" at bounding box center [1187, 150] width 32 height 13
